Goal: Complete application form

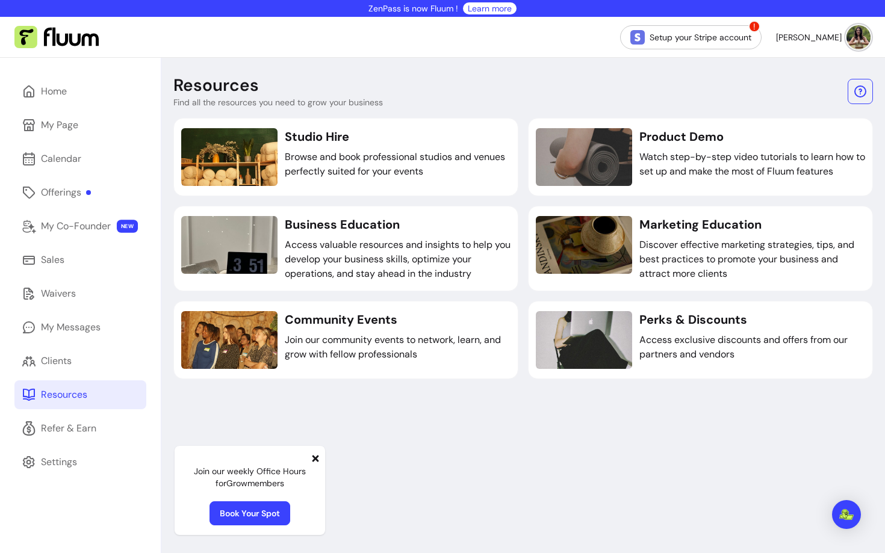
click at [320, 456] on icon at bounding box center [316, 459] width 10 height 10
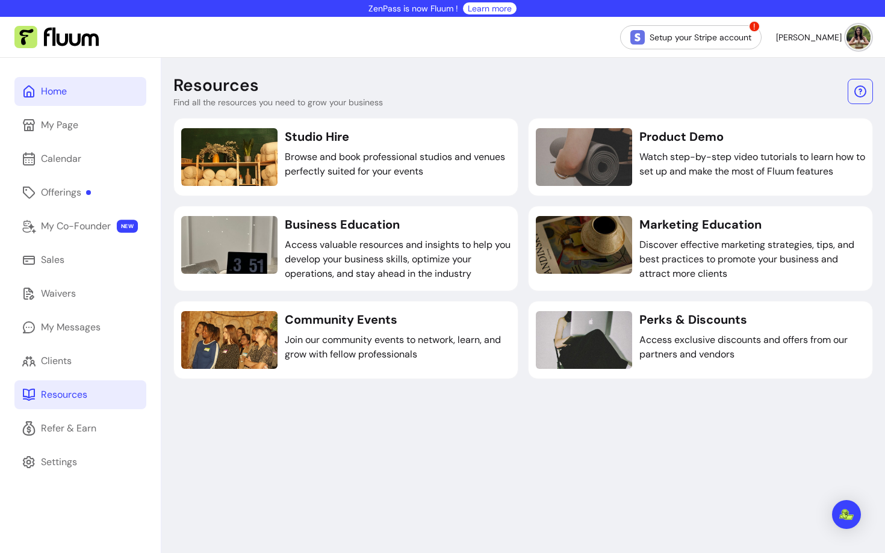
click at [39, 99] on link "Home" at bounding box center [80, 91] width 132 height 29
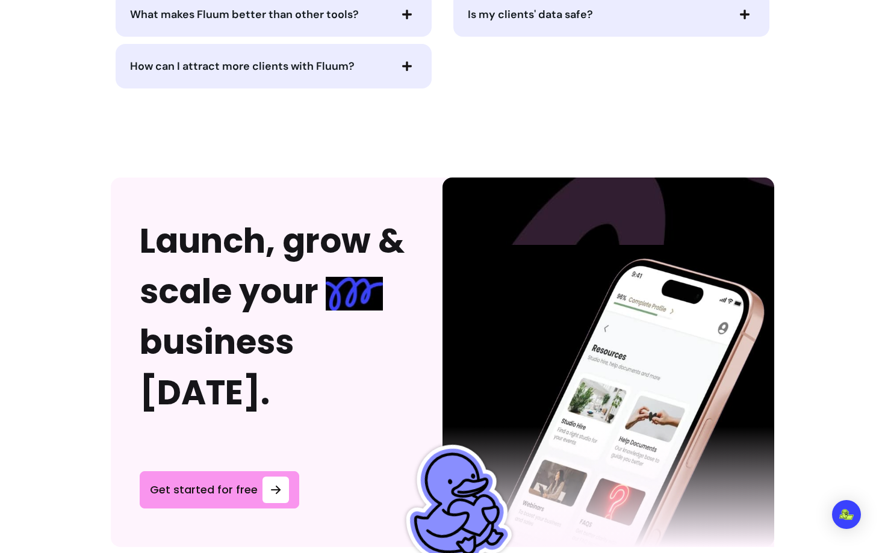
scroll to position [3213, 0]
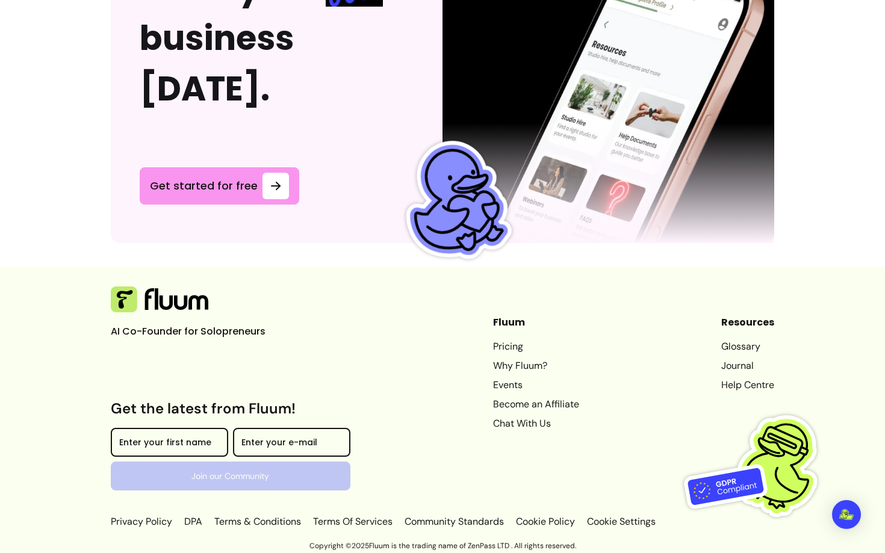
click at [402, 549] on p "Copyright © 2025 Fluum is the trading name of ZenPass LTD . All rights reserved." at bounding box center [442, 546] width 885 height 10
